Goal: Task Accomplishment & Management: Use online tool/utility

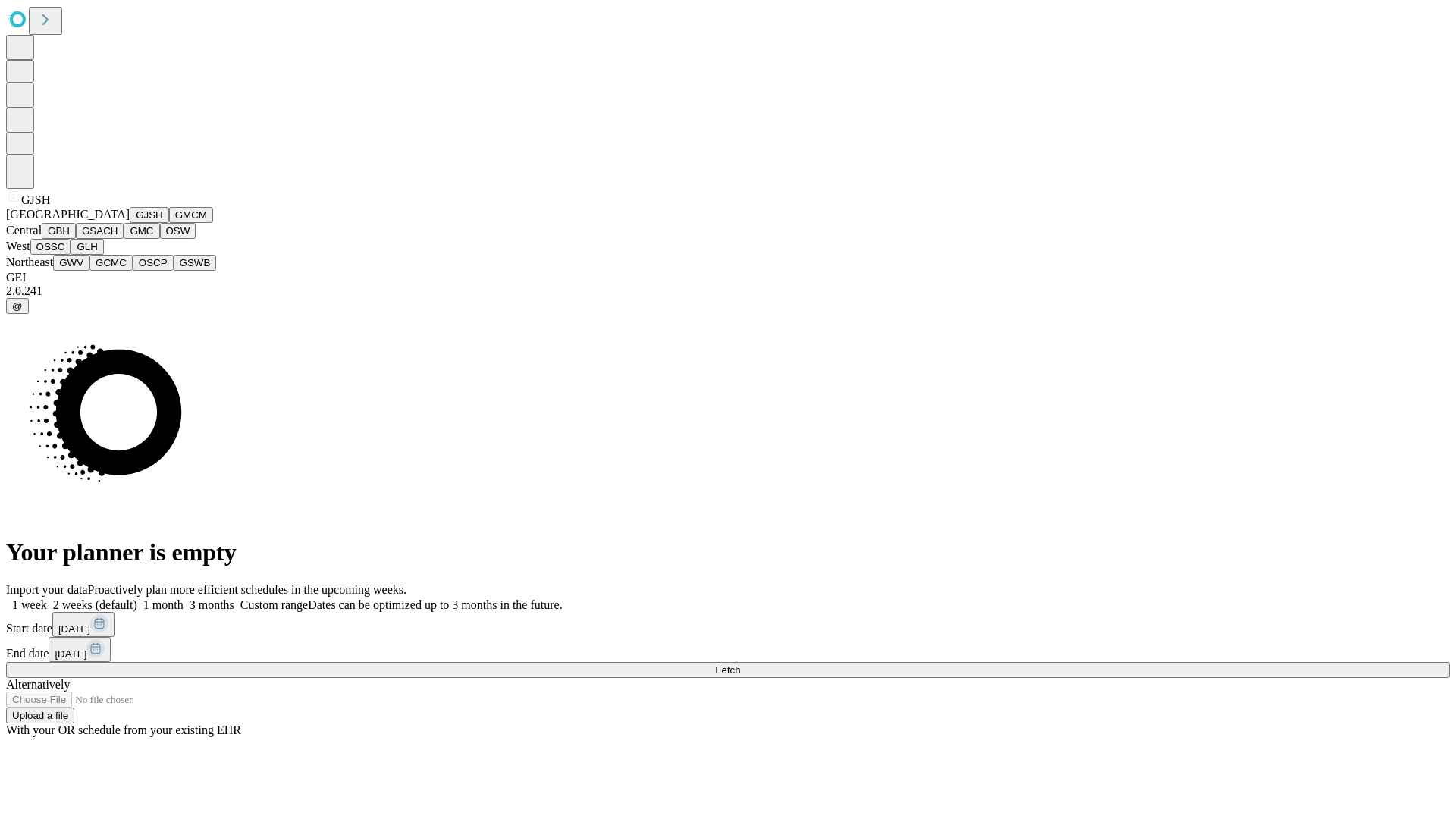
click at [129, 223] on button "GJSH" at bounding box center [149, 215] width 40 height 16
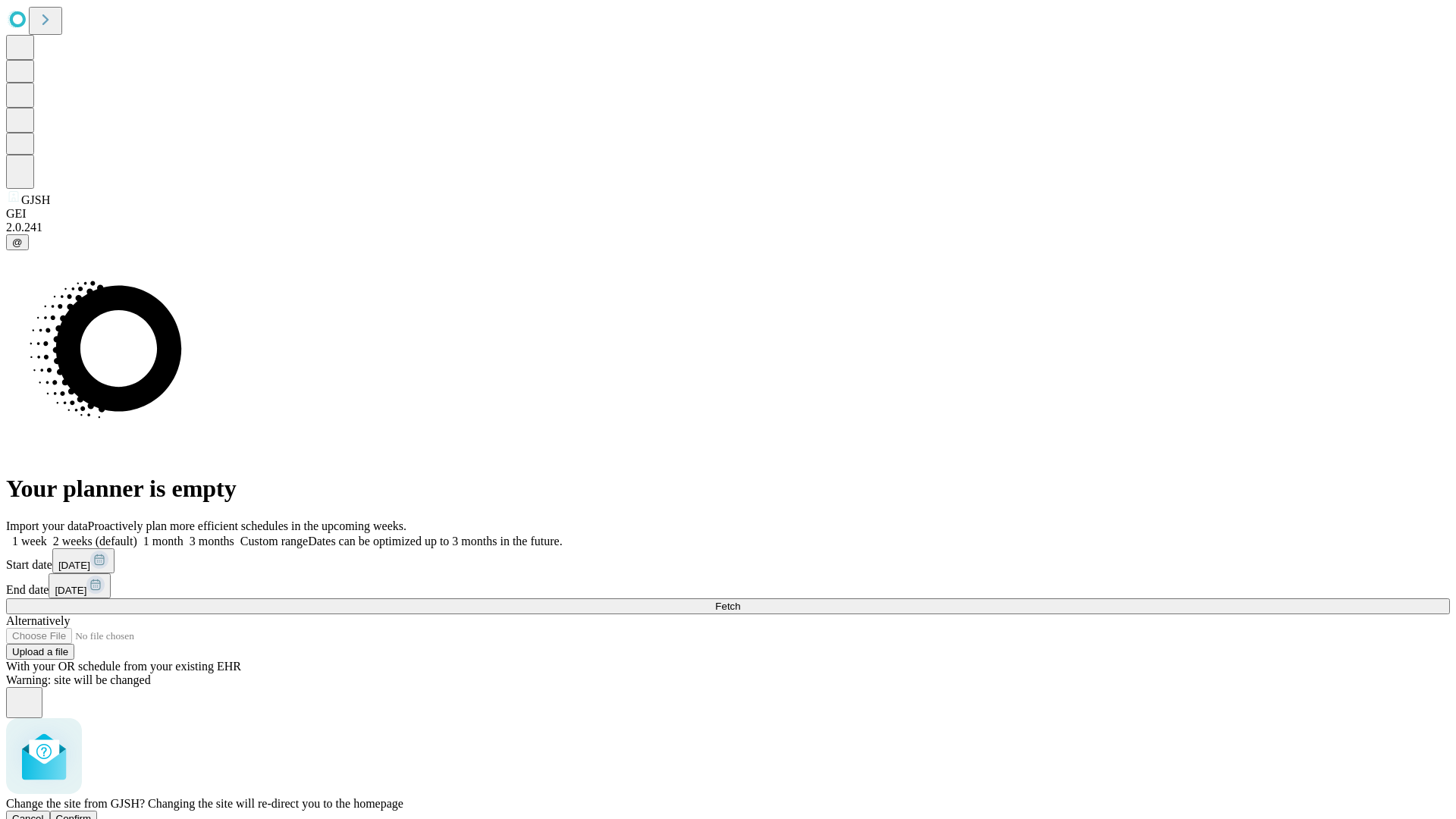
click at [92, 813] on span "Confirm" at bounding box center [74, 818] width 35 height 12
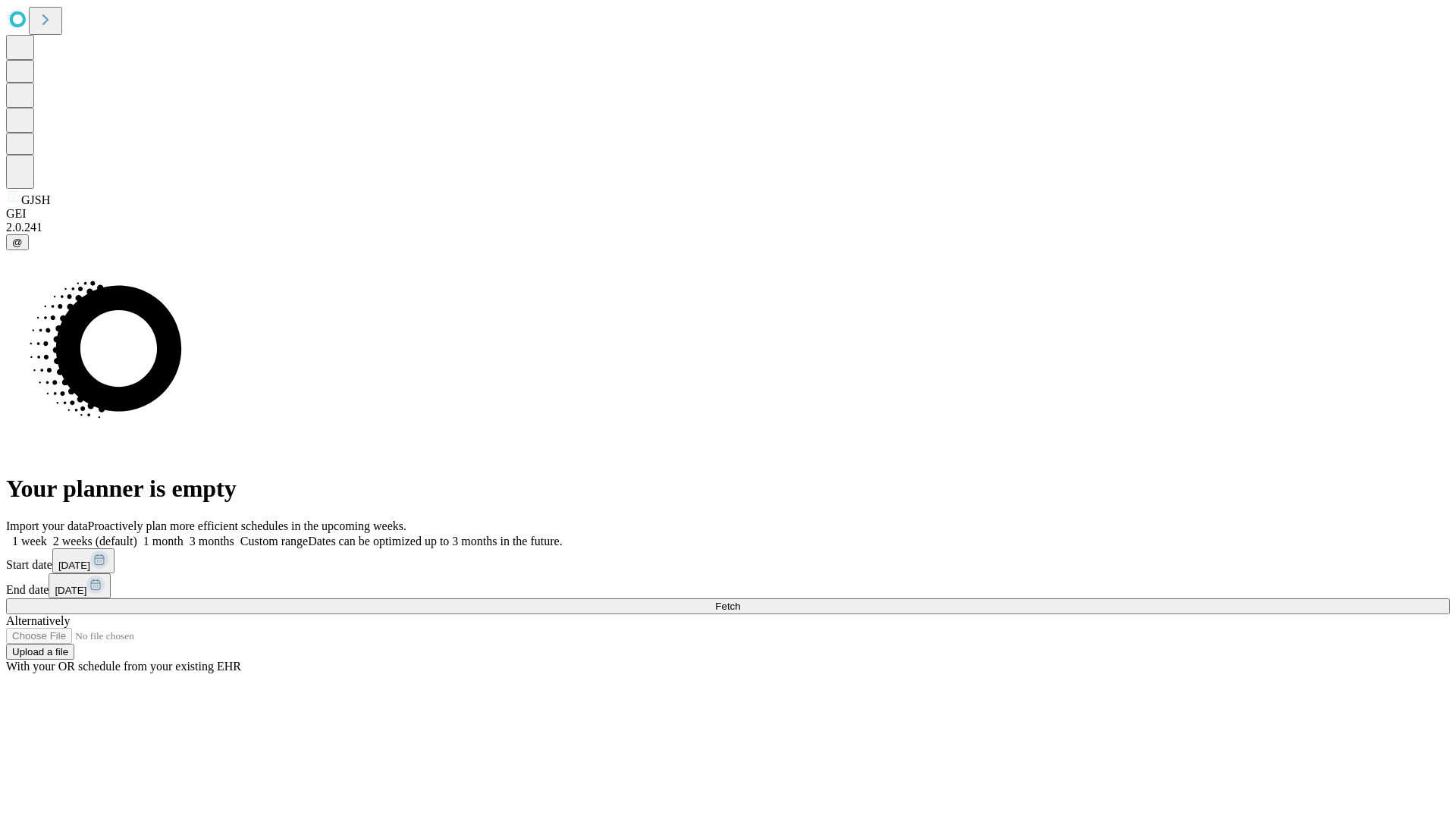
click at [137, 535] on label "2 weeks (default)" at bounding box center [92, 541] width 90 height 13
click at [740, 600] on span "Fetch" at bounding box center [728, 606] width 25 height 12
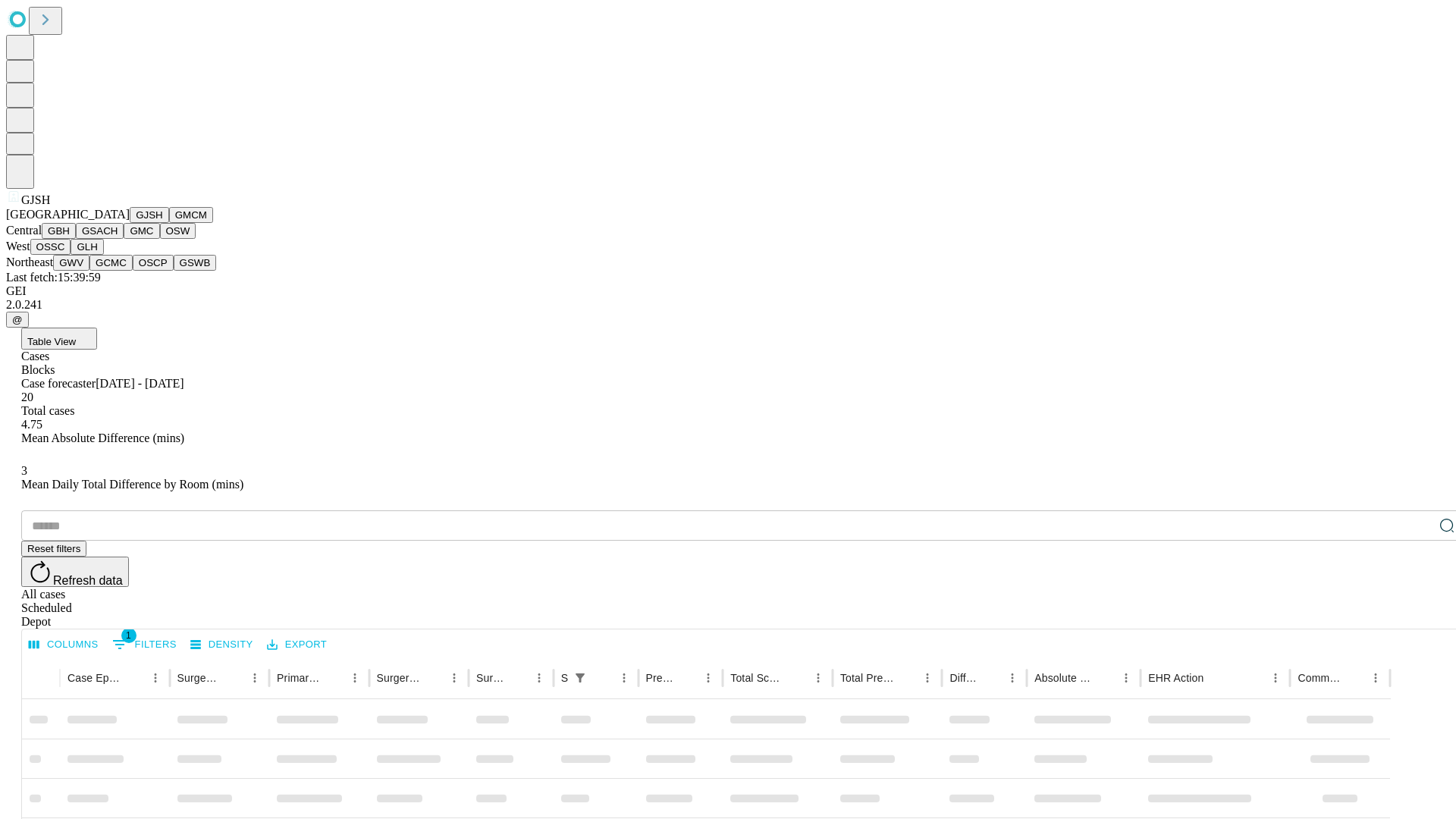
click at [169, 223] on button "GMCM" at bounding box center [191, 215] width 44 height 16
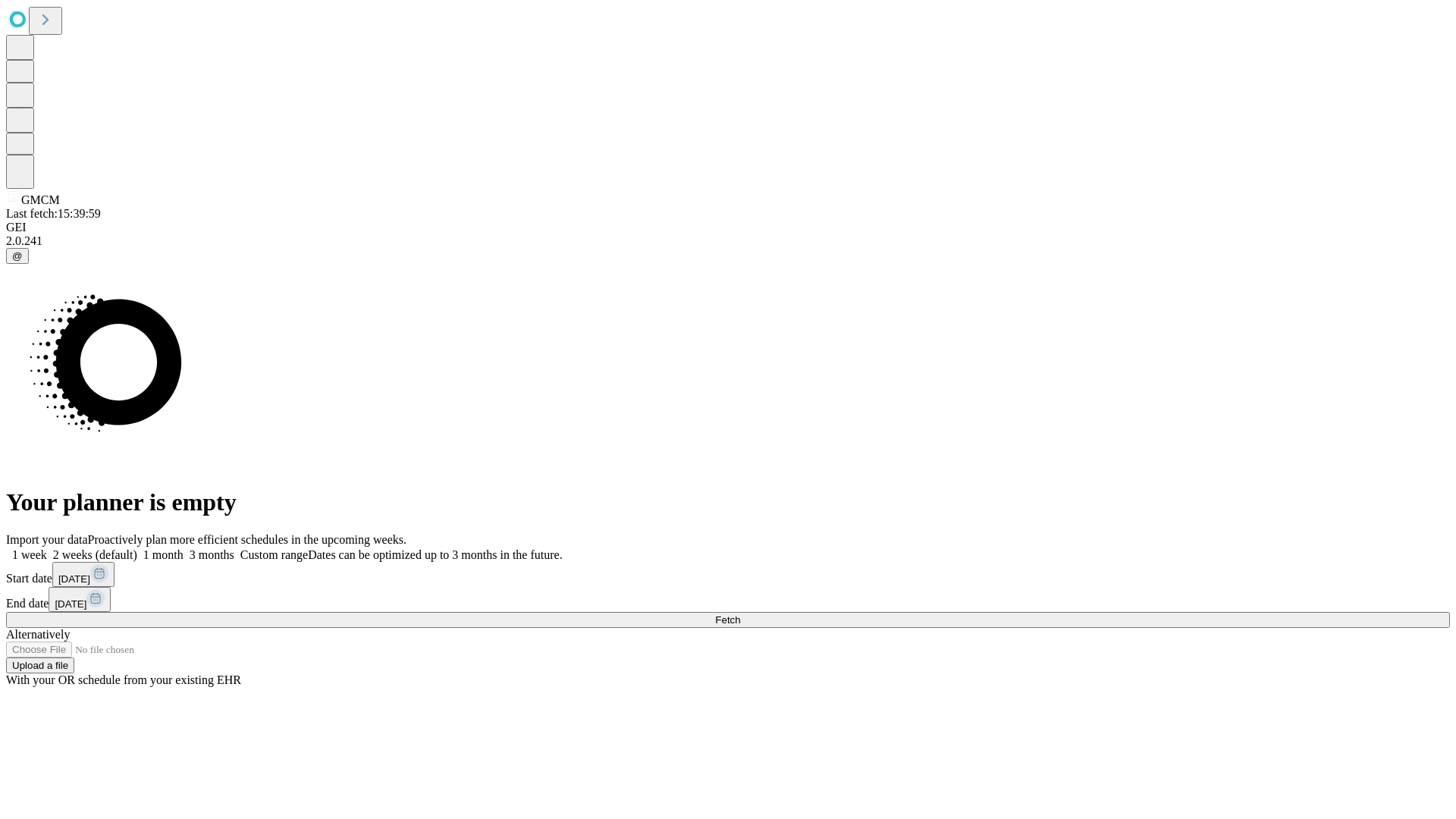
click at [137, 548] on label "2 weeks (default)" at bounding box center [92, 554] width 90 height 13
click at [740, 614] on span "Fetch" at bounding box center [728, 620] width 25 height 12
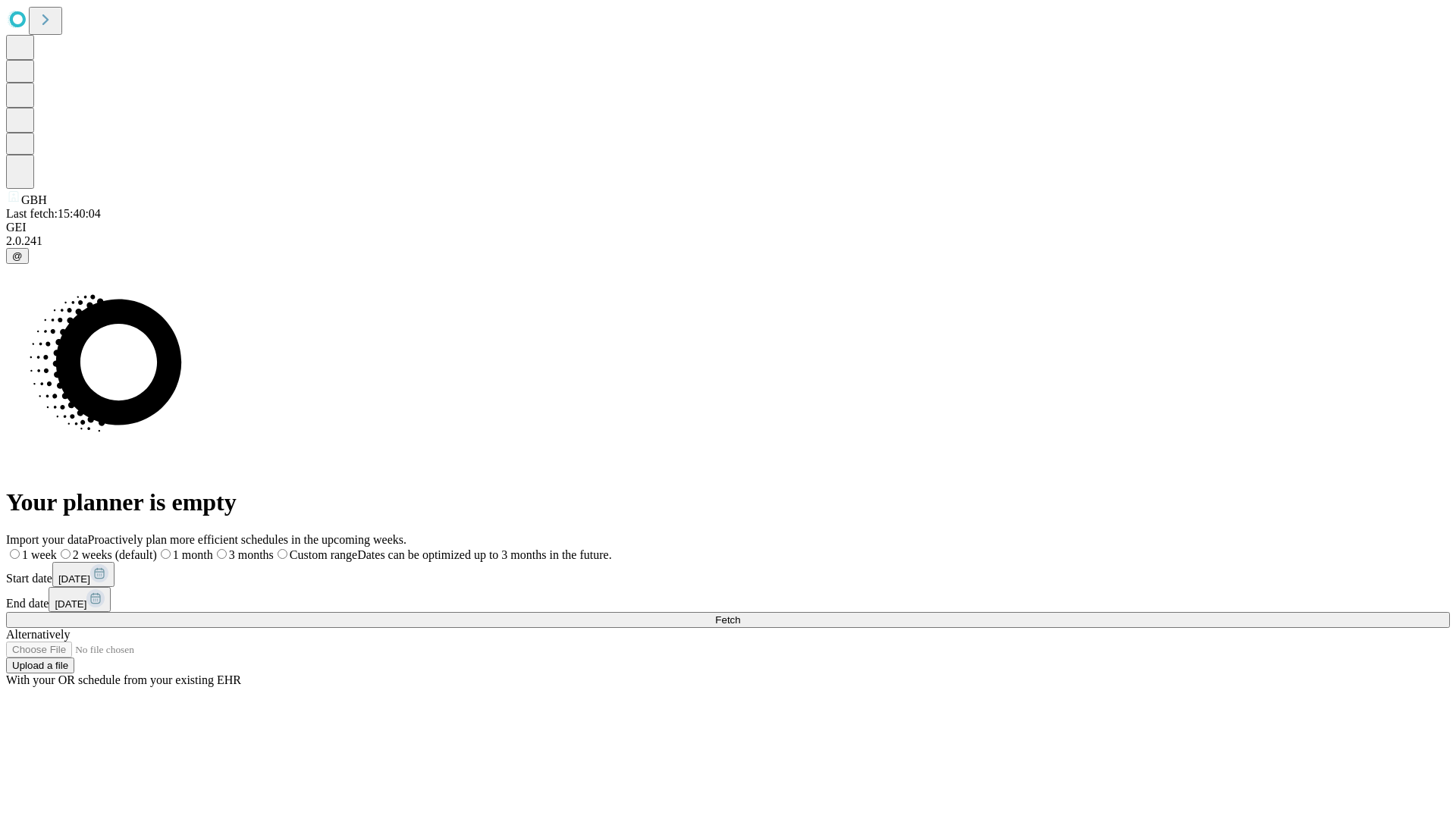
click at [157, 548] on label "2 weeks (default)" at bounding box center [106, 554] width 100 height 13
click at [740, 614] on span "Fetch" at bounding box center [728, 620] width 25 height 12
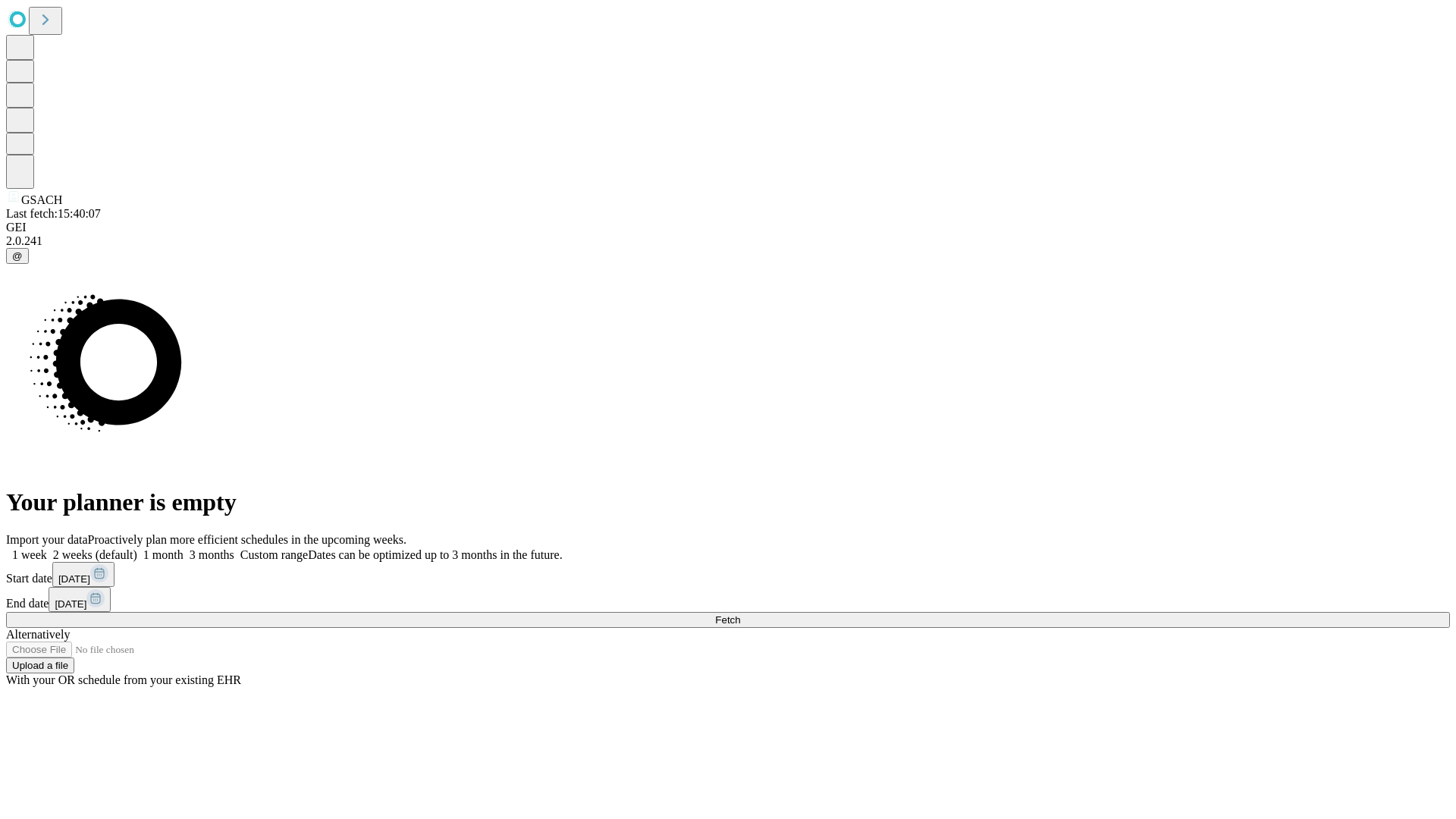
click at [137, 548] on label "2 weeks (default)" at bounding box center [92, 554] width 90 height 13
click at [740, 614] on span "Fetch" at bounding box center [728, 620] width 25 height 12
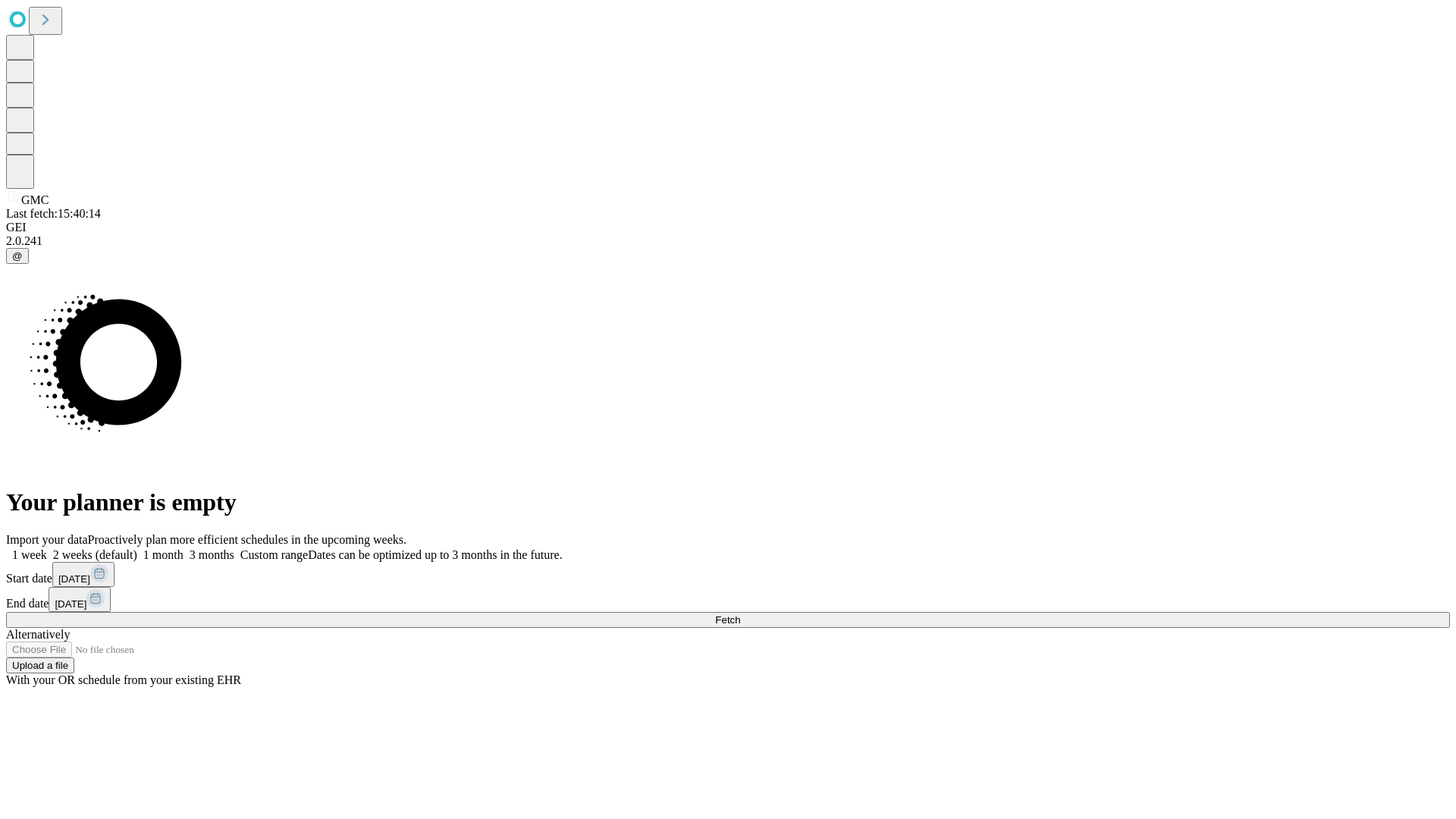
click at [137, 548] on label "2 weeks (default)" at bounding box center [92, 554] width 90 height 13
click at [740, 614] on span "Fetch" at bounding box center [728, 620] width 25 height 12
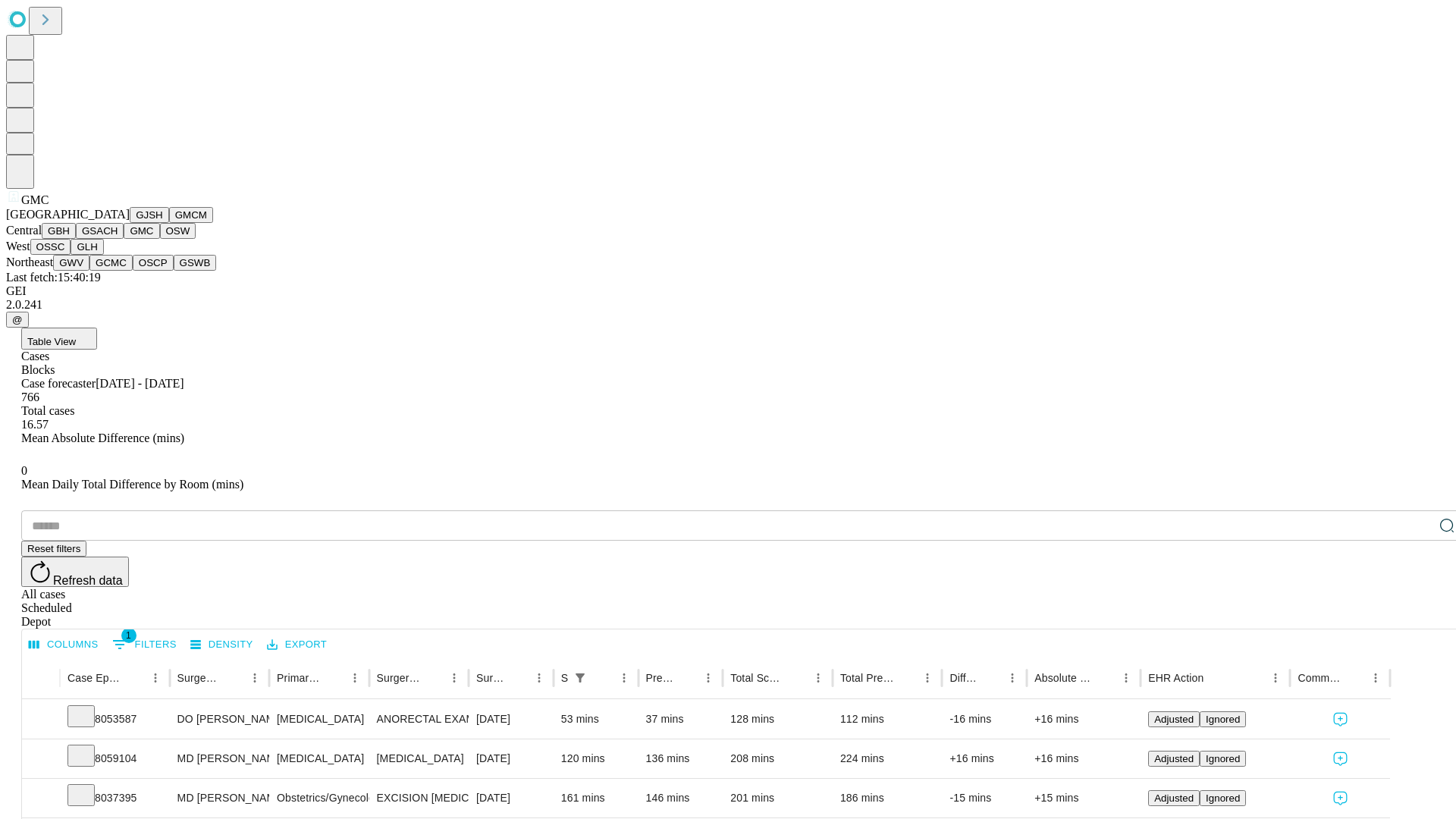
click at [160, 239] on button "OSW" at bounding box center [178, 231] width 36 height 16
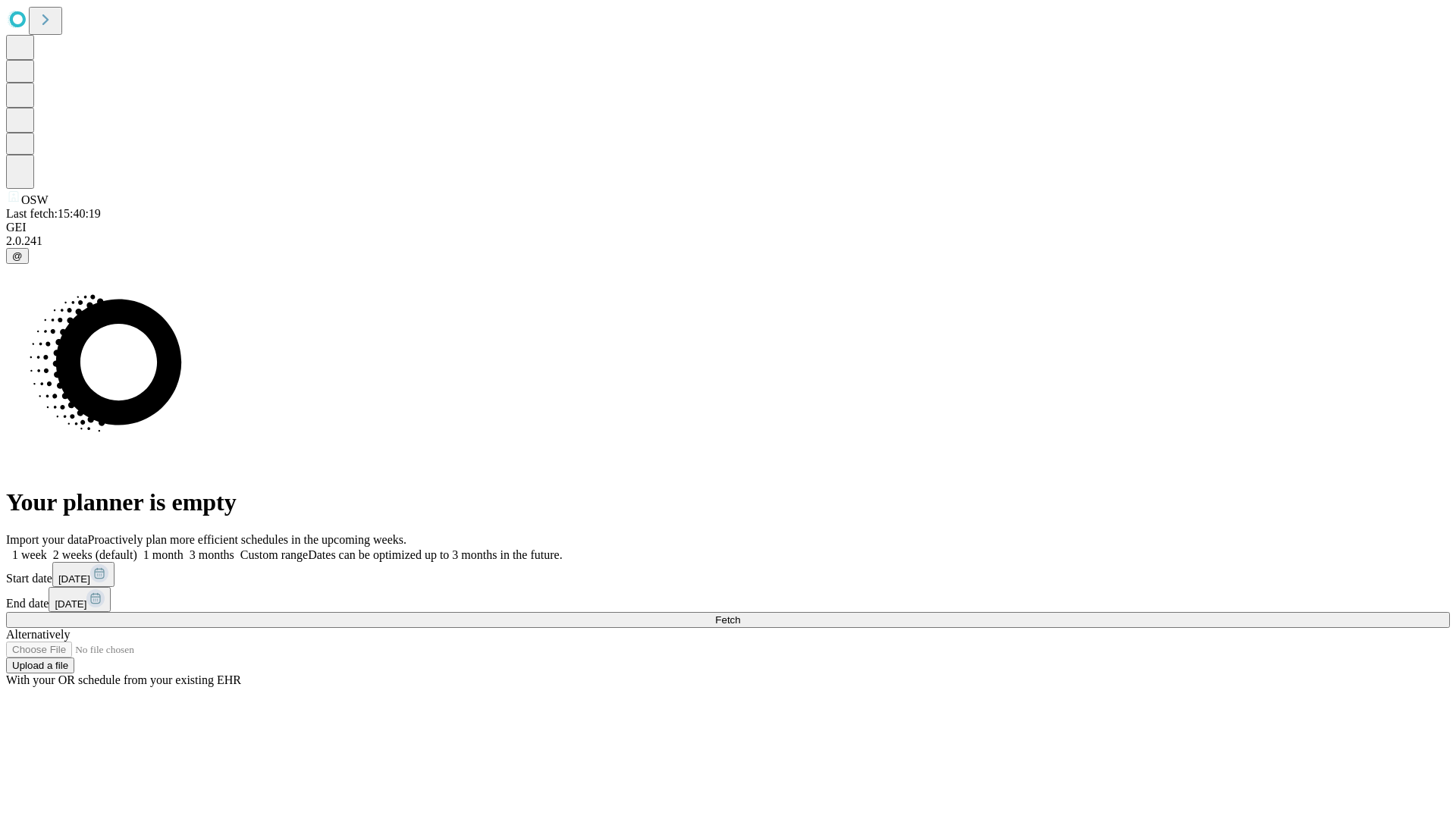
click at [137, 548] on label "2 weeks (default)" at bounding box center [92, 554] width 90 height 13
click at [740, 614] on span "Fetch" at bounding box center [728, 620] width 25 height 12
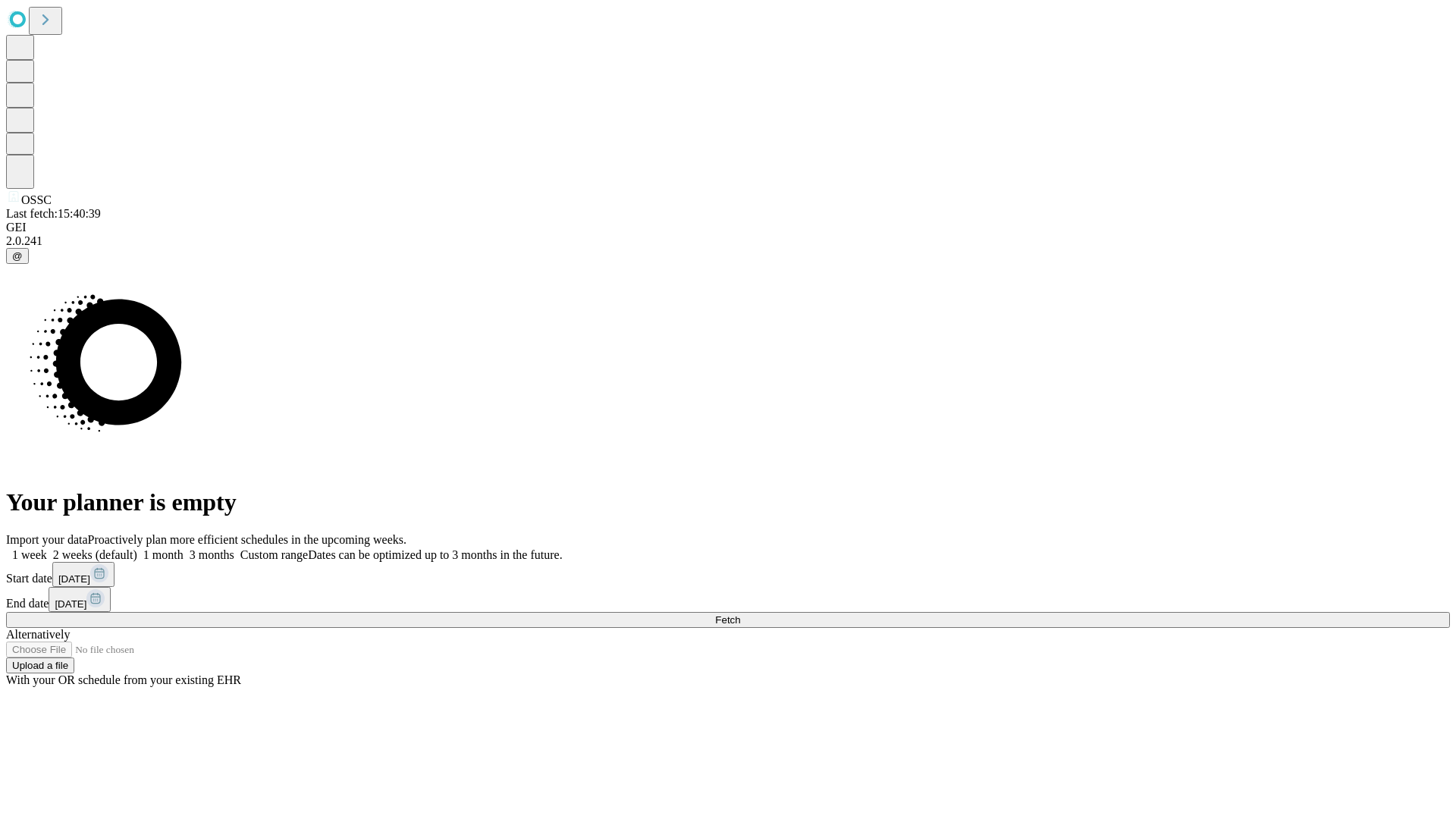
click at [740, 614] on span "Fetch" at bounding box center [728, 620] width 25 height 12
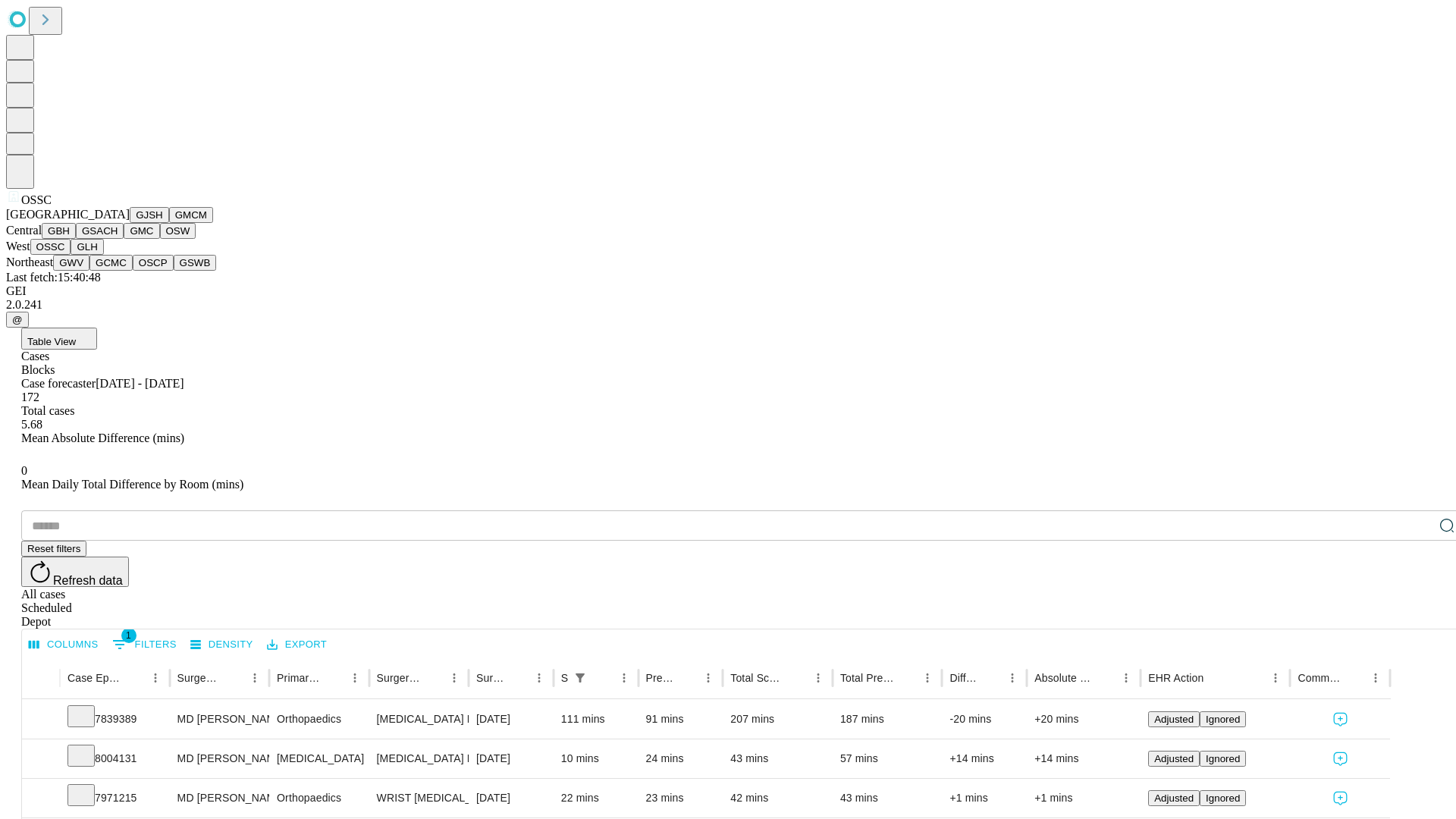
click at [103, 255] on button "GLH" at bounding box center [87, 247] width 33 height 16
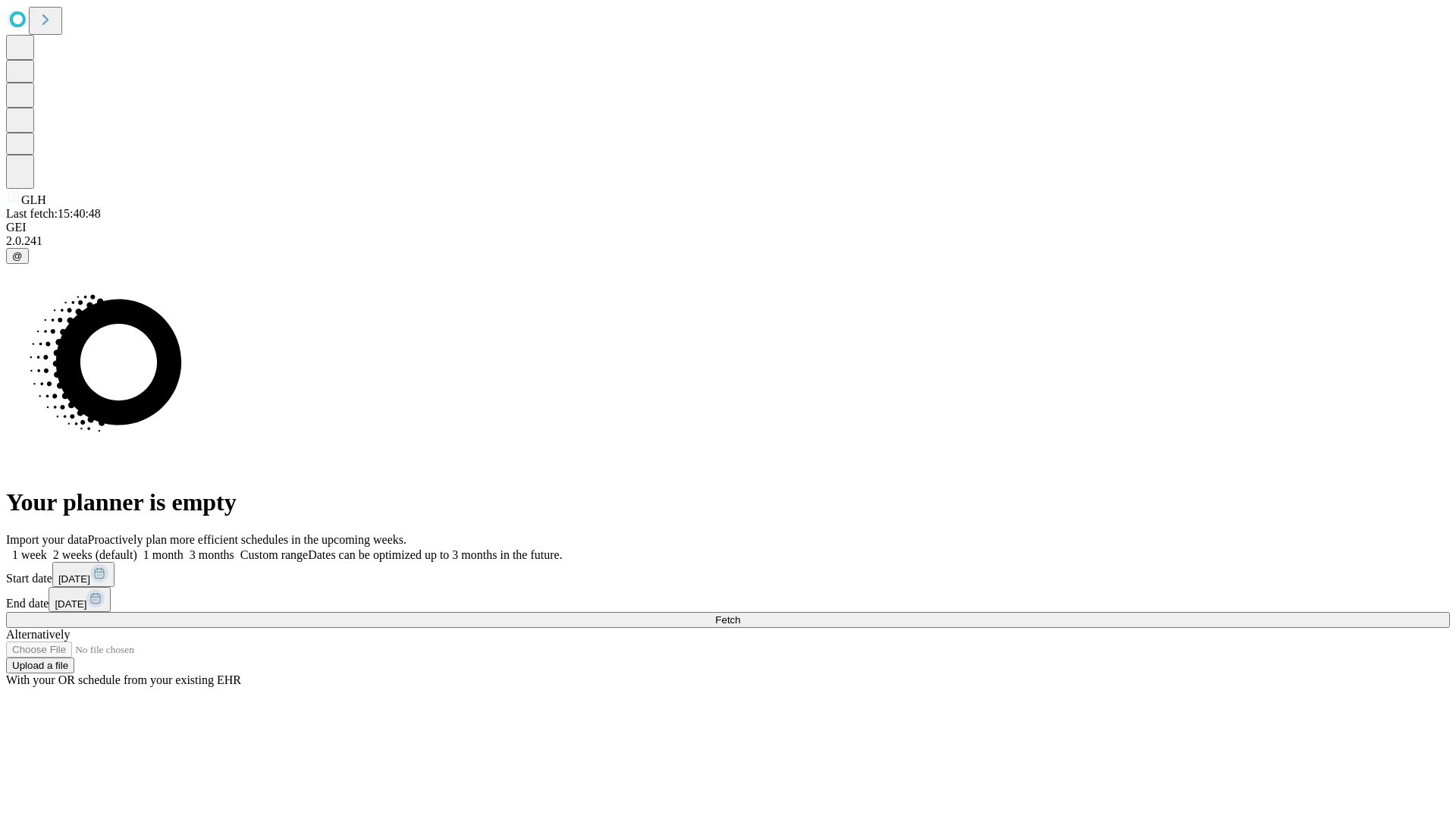
click at [137, 548] on label "2 weeks (default)" at bounding box center [92, 554] width 90 height 13
click at [740, 614] on span "Fetch" at bounding box center [728, 620] width 25 height 12
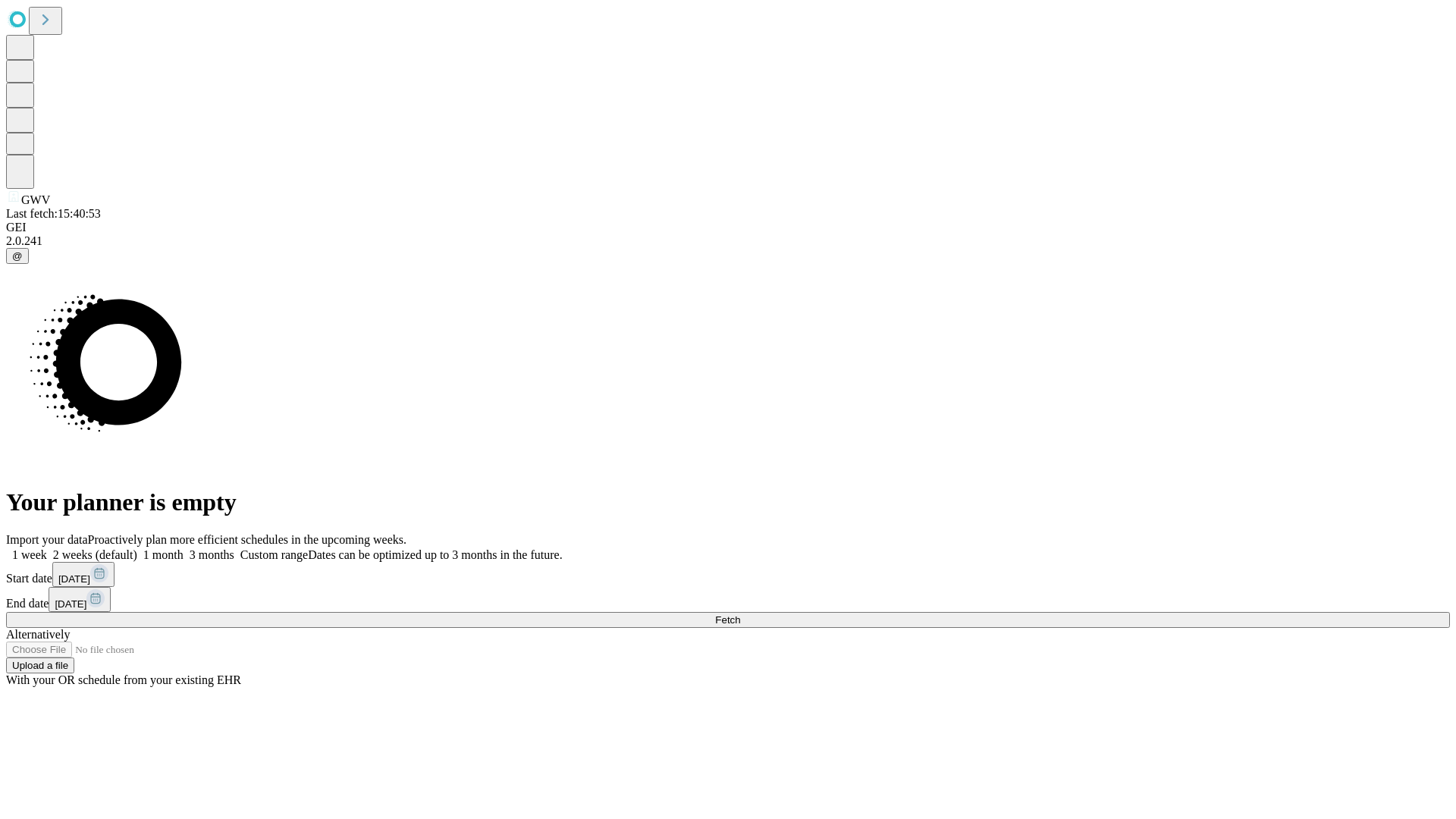
click at [137, 548] on label "2 weeks (default)" at bounding box center [92, 554] width 90 height 13
click at [740, 614] on span "Fetch" at bounding box center [728, 620] width 25 height 12
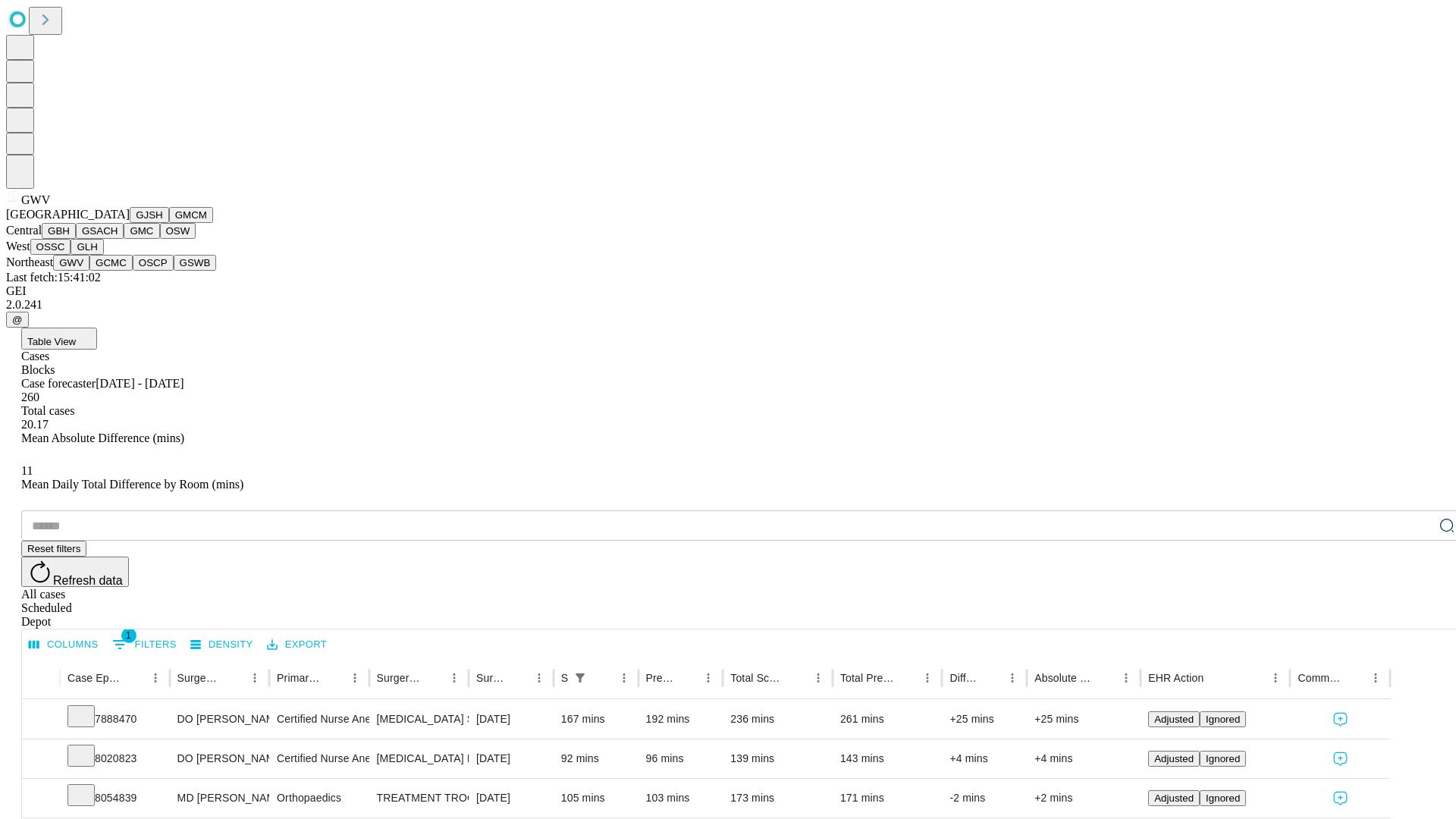
click at [118, 271] on button "GCMC" at bounding box center [111, 263] width 43 height 16
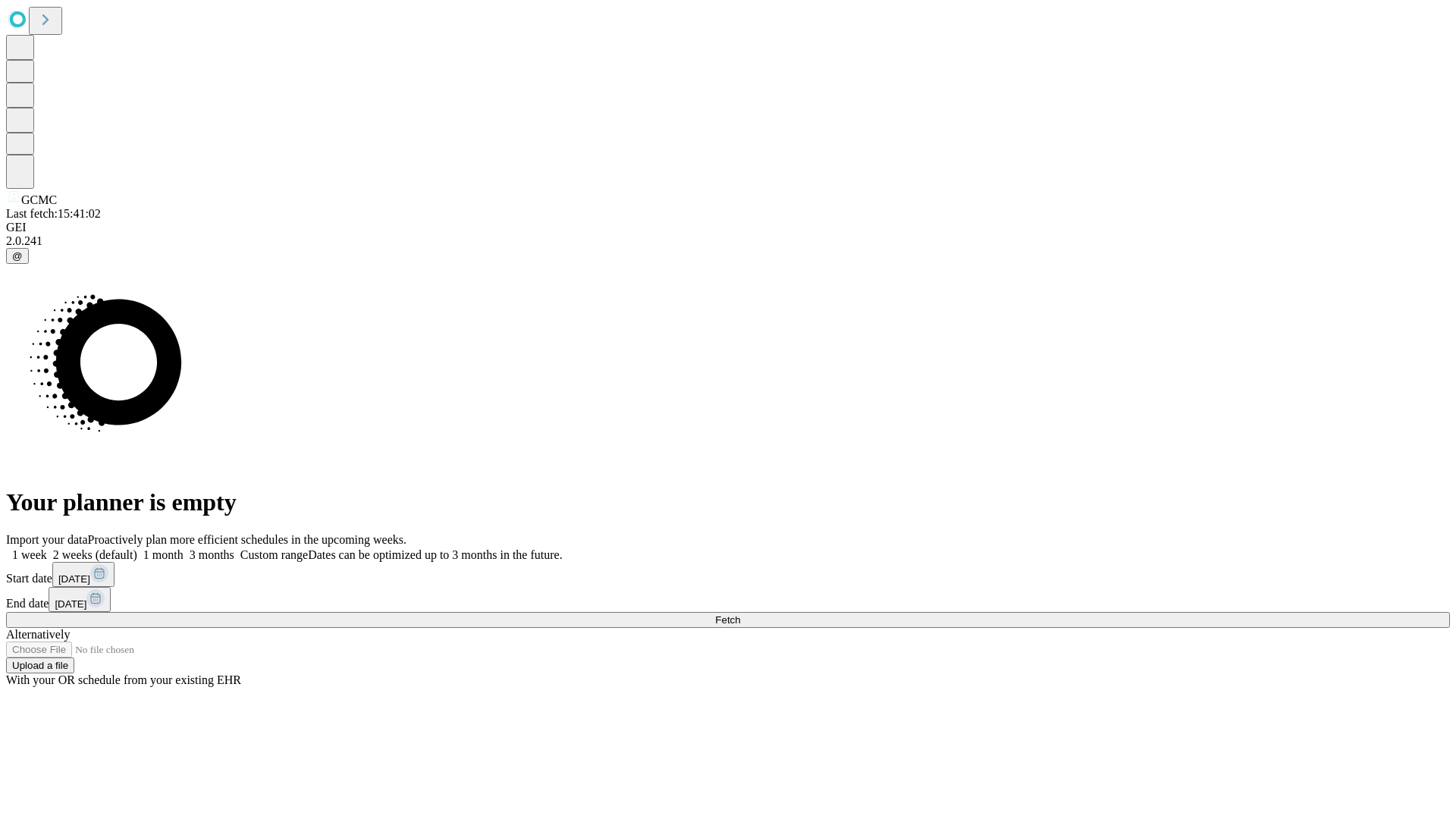
click at [137, 548] on label "2 weeks (default)" at bounding box center [92, 554] width 90 height 13
click at [740, 614] on span "Fetch" at bounding box center [728, 620] width 25 height 12
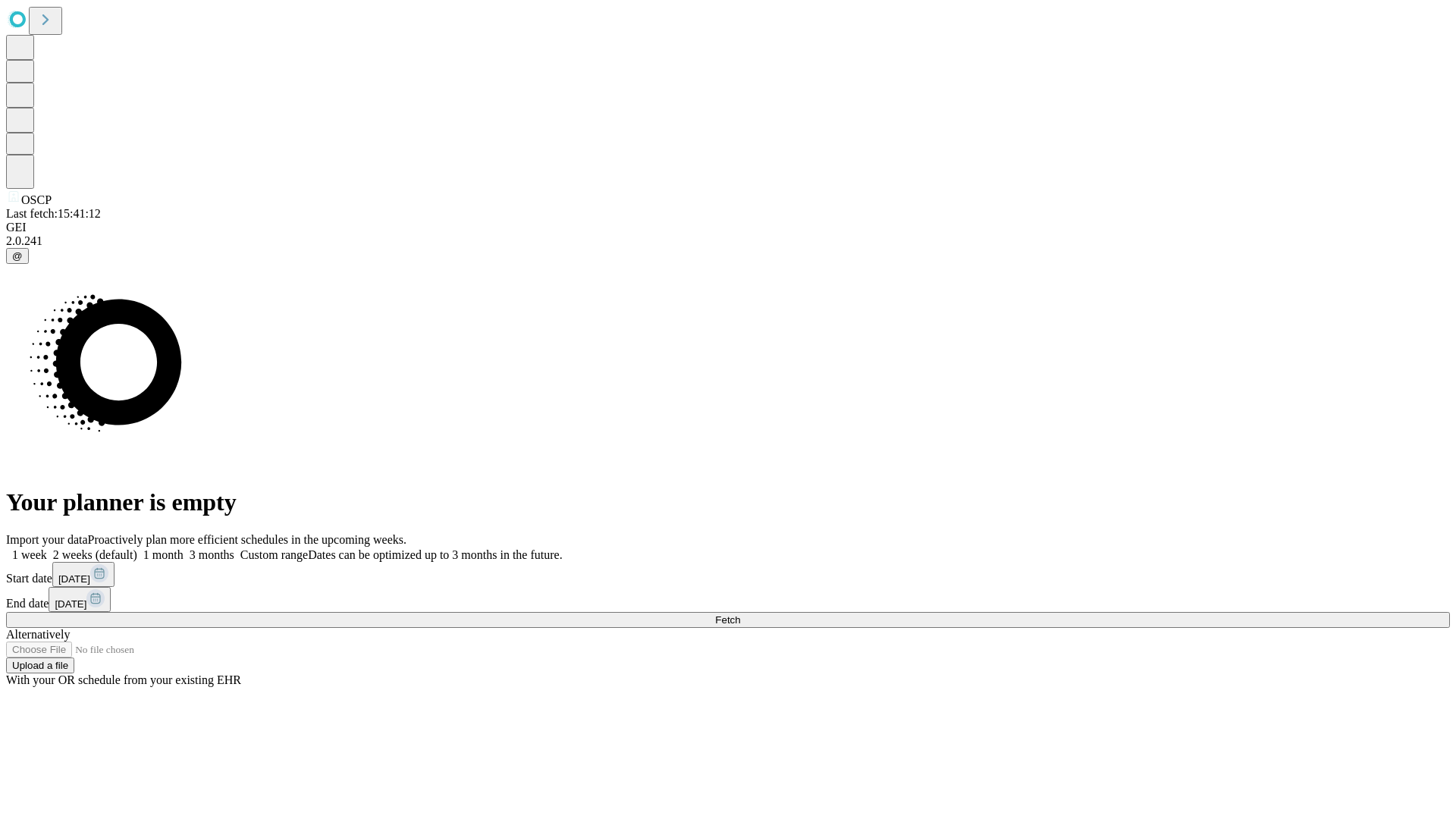
click at [137, 548] on label "2 weeks (default)" at bounding box center [92, 554] width 90 height 13
click at [740, 614] on span "Fetch" at bounding box center [728, 620] width 25 height 12
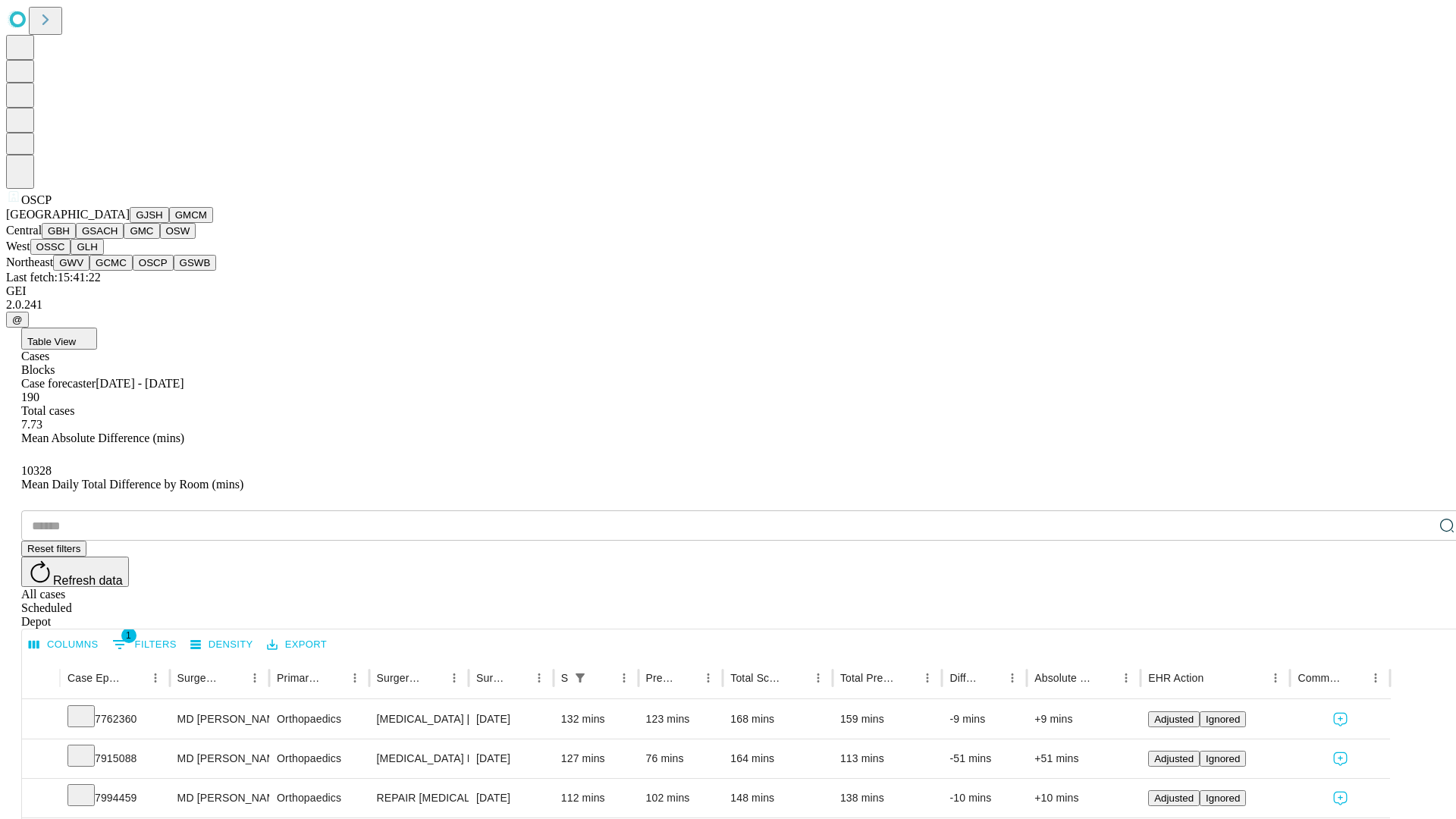
click at [174, 271] on button "GSWB" at bounding box center [195, 263] width 43 height 16
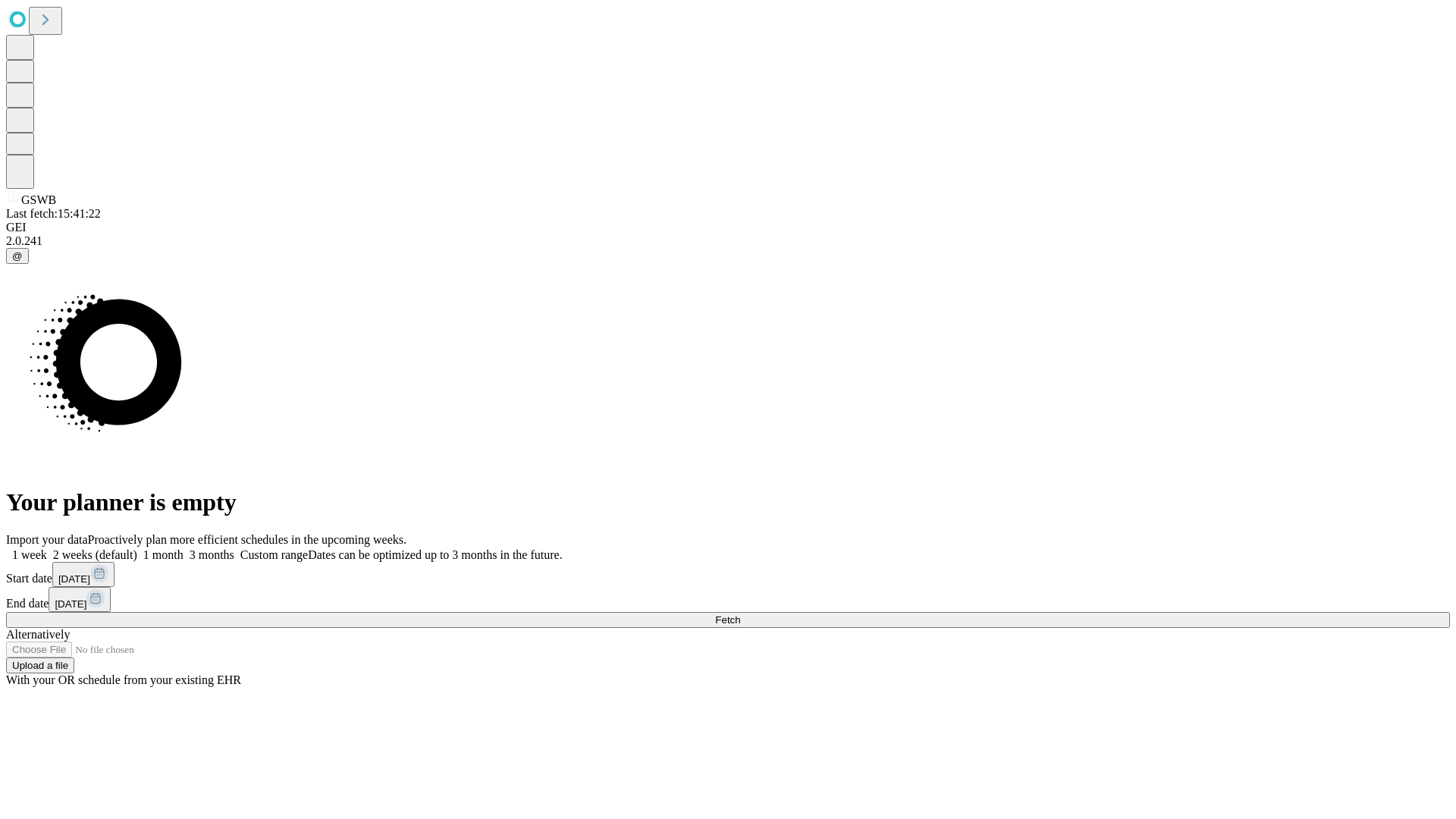
click at [137, 548] on label "2 weeks (default)" at bounding box center [92, 554] width 90 height 13
click at [740, 614] on span "Fetch" at bounding box center [728, 620] width 25 height 12
